Goal: Find specific page/section: Find specific page/section

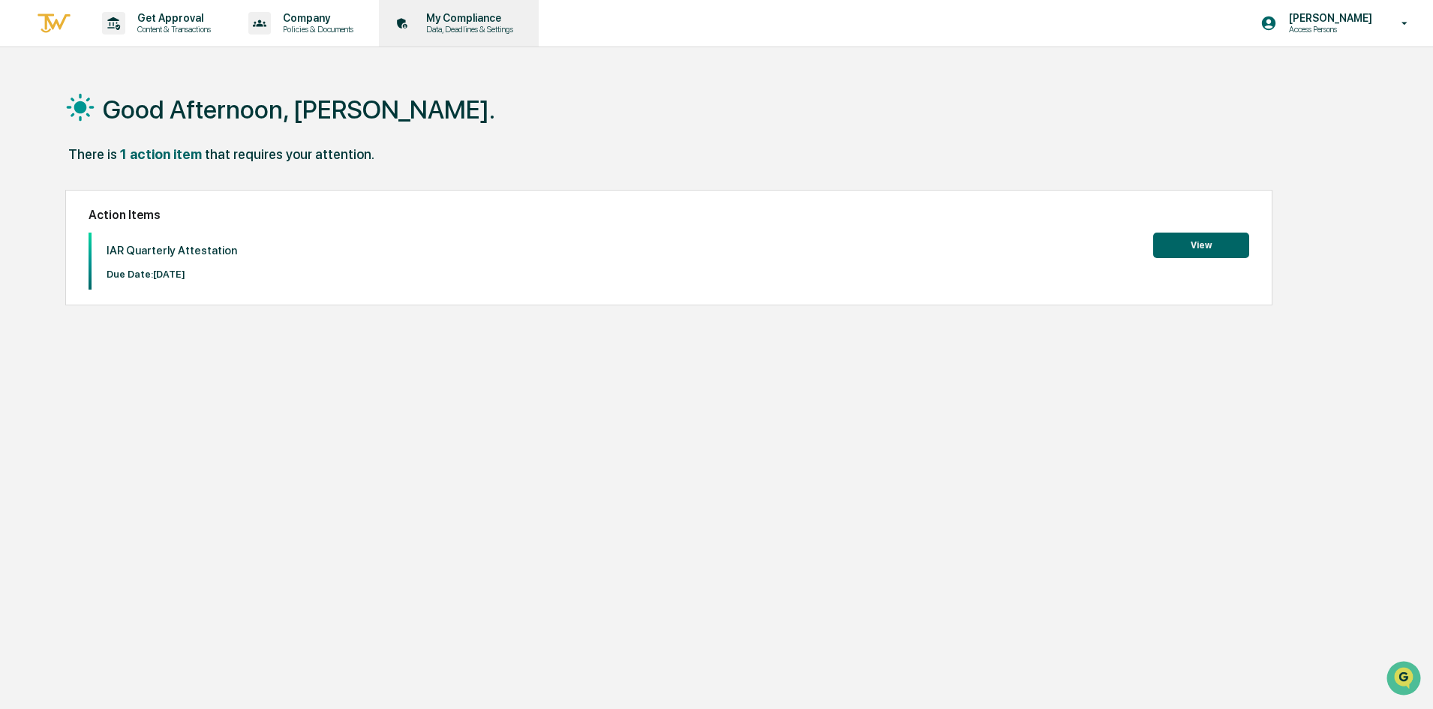
click at [476, 23] on p "My Compliance" at bounding box center [467, 18] width 107 height 12
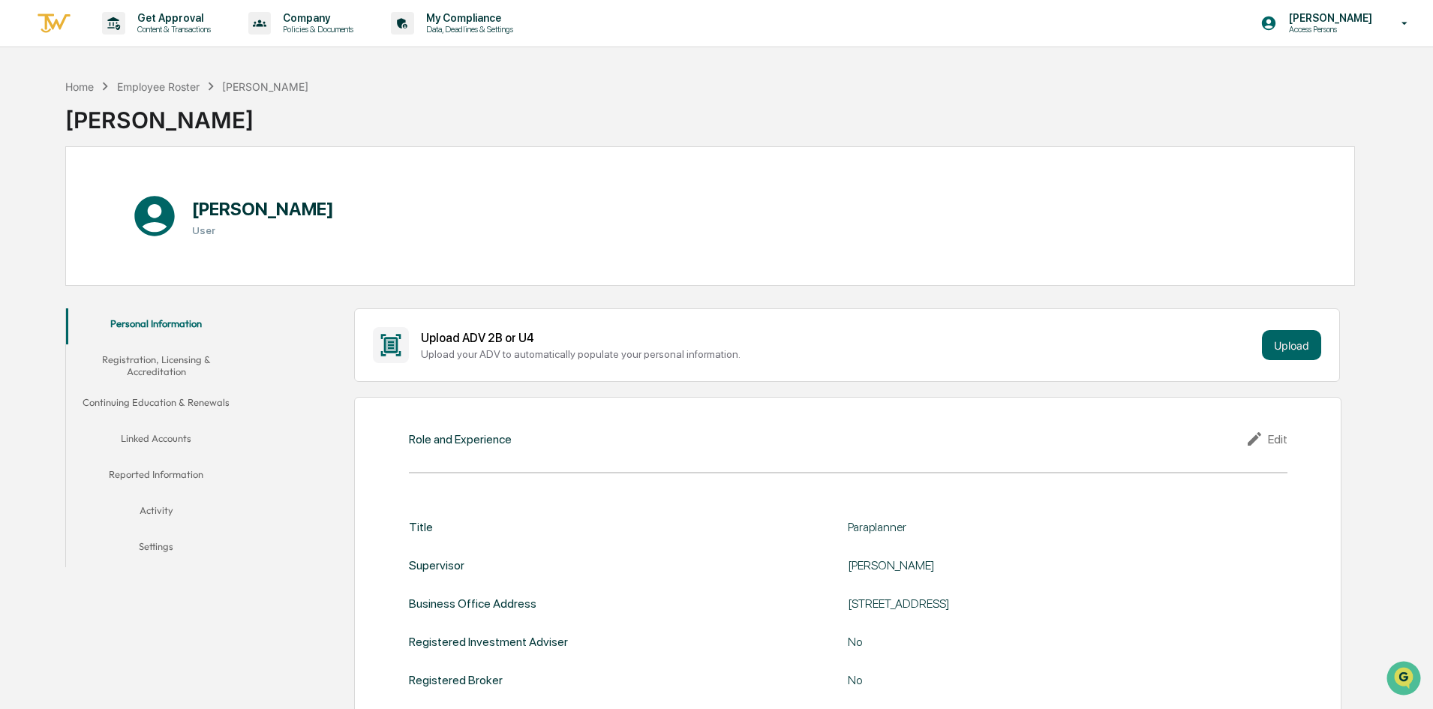
click at [154, 368] on button "Registration, Licensing & Accreditation" at bounding box center [156, 365] width 180 height 43
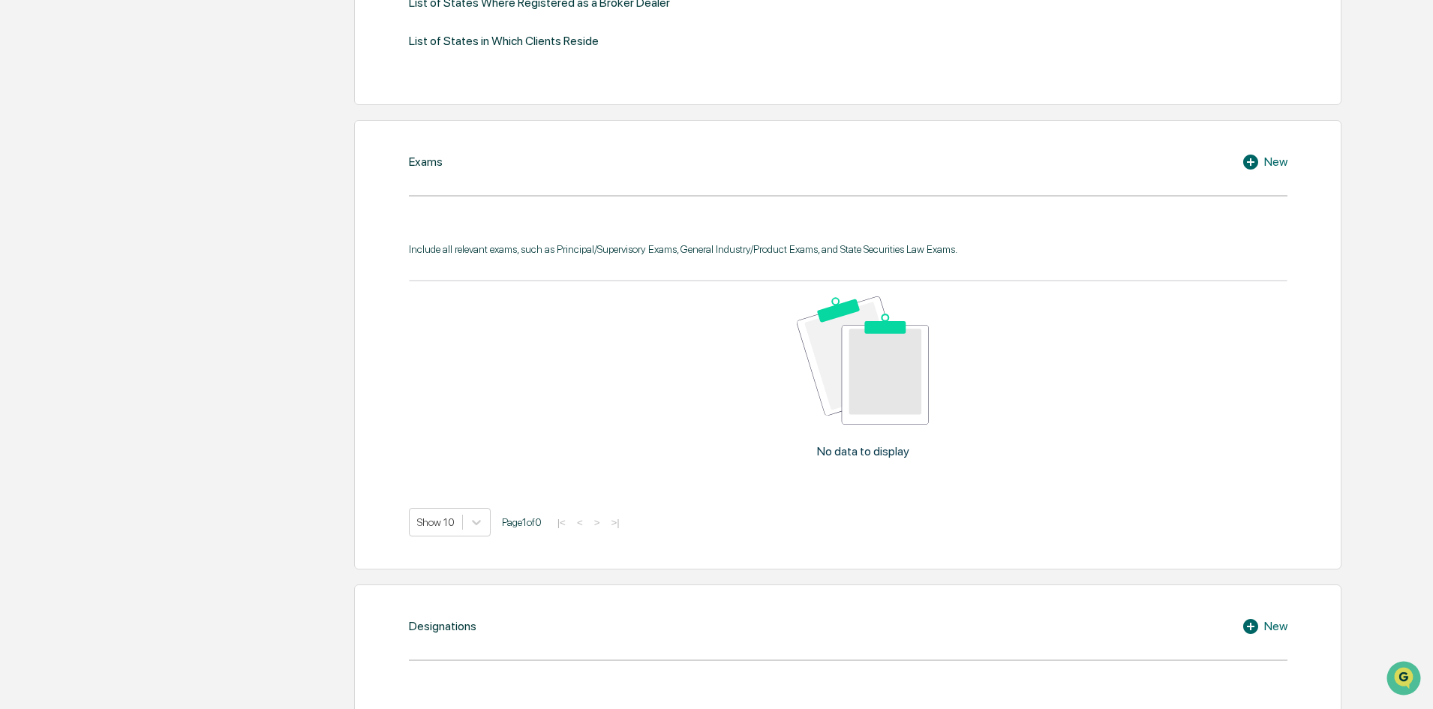
scroll to position [81, 0]
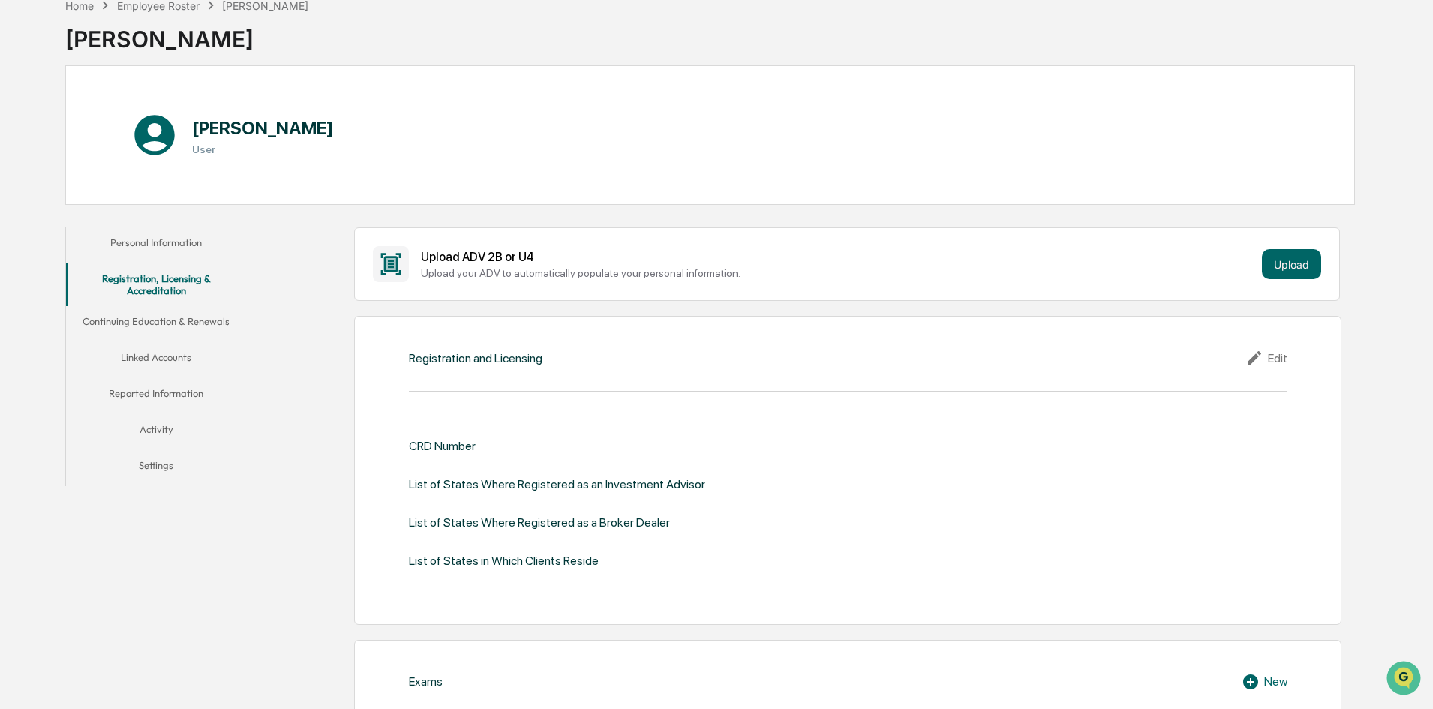
click at [163, 325] on button "Continuing Education & Renewals" at bounding box center [156, 324] width 180 height 36
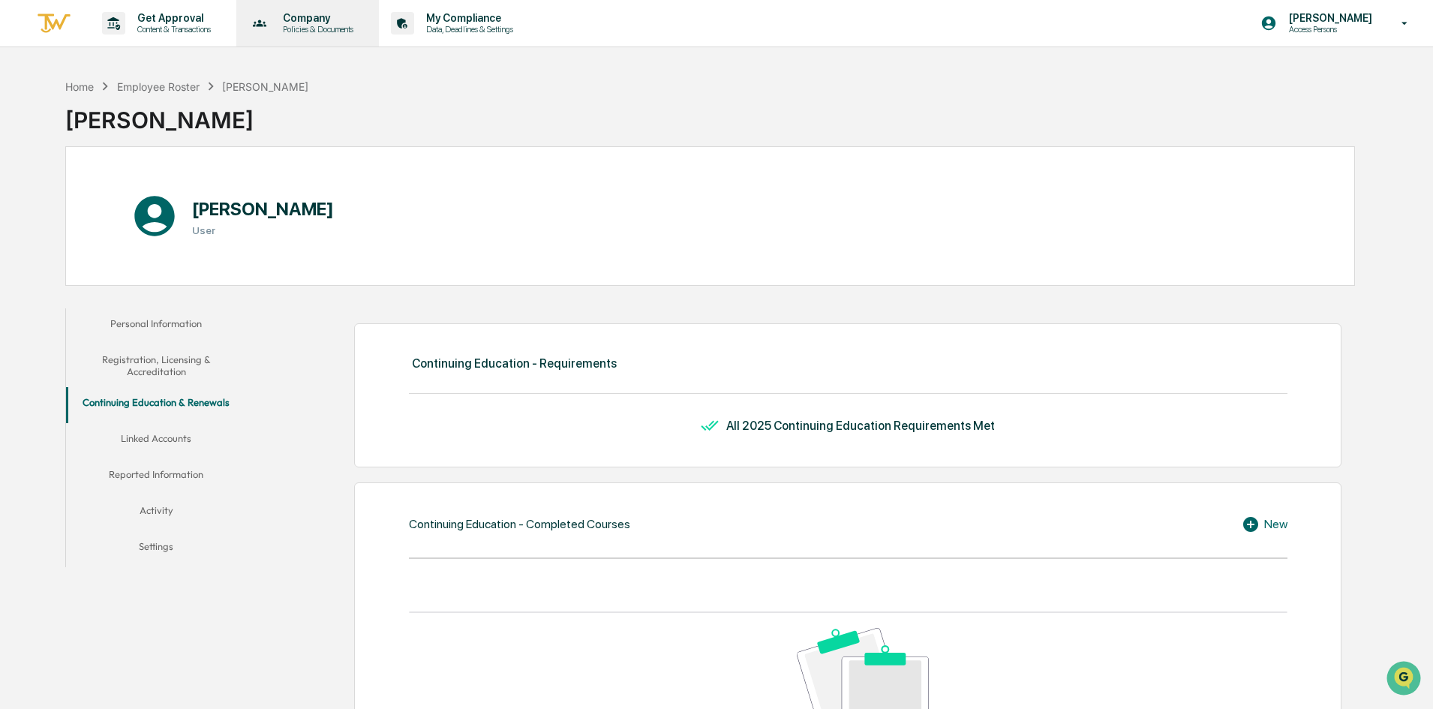
click at [335, 32] on p "Policies & Documents" at bounding box center [316, 29] width 90 height 11
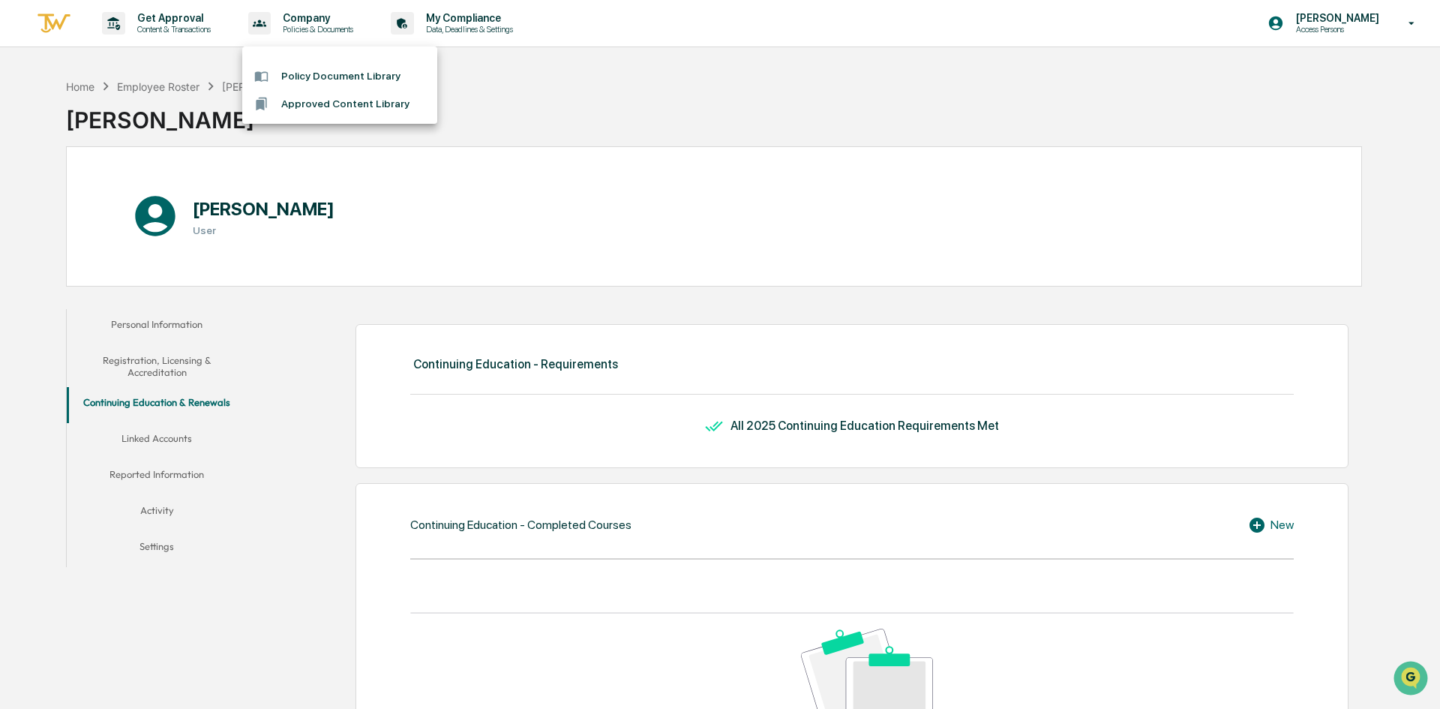
click at [188, 20] on div at bounding box center [720, 354] width 1440 height 709
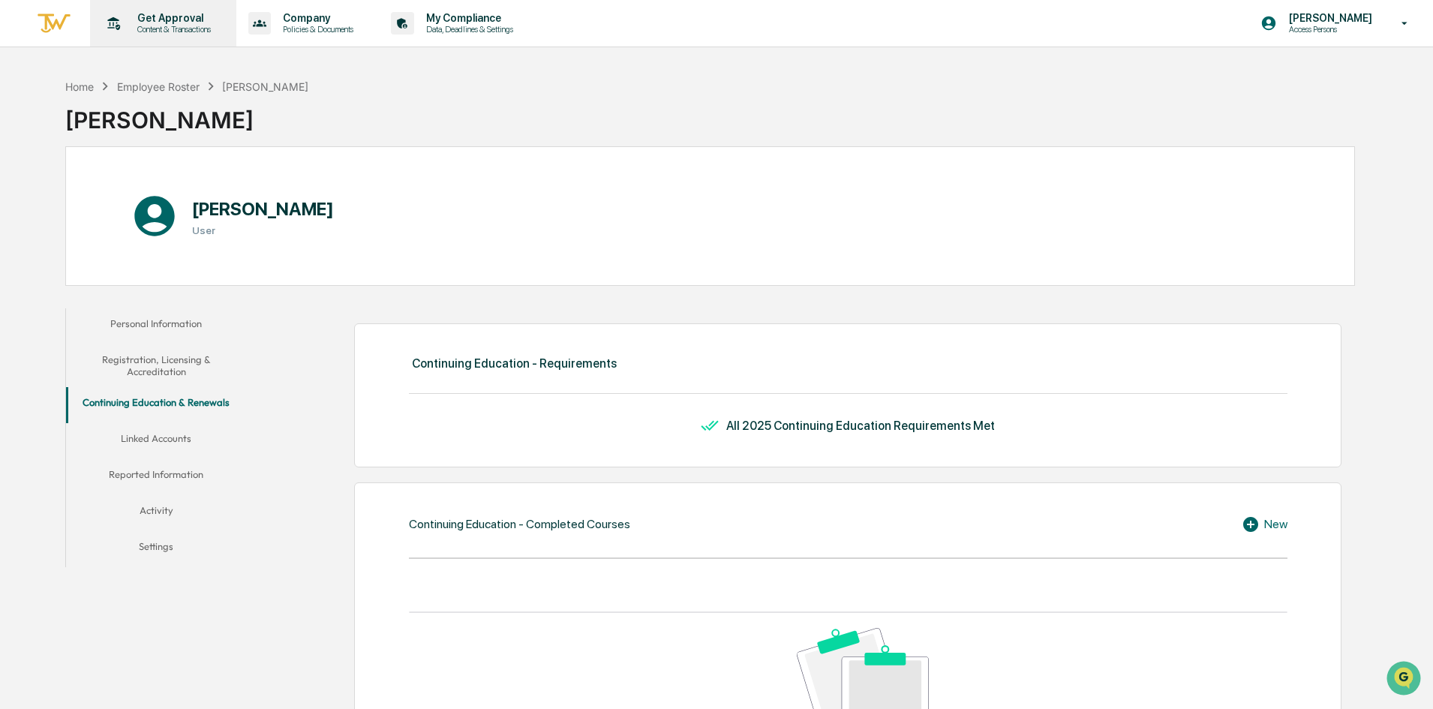
click at [143, 26] on p "Content & Transactions" at bounding box center [171, 29] width 93 height 11
